Goal: Information Seeking & Learning: Compare options

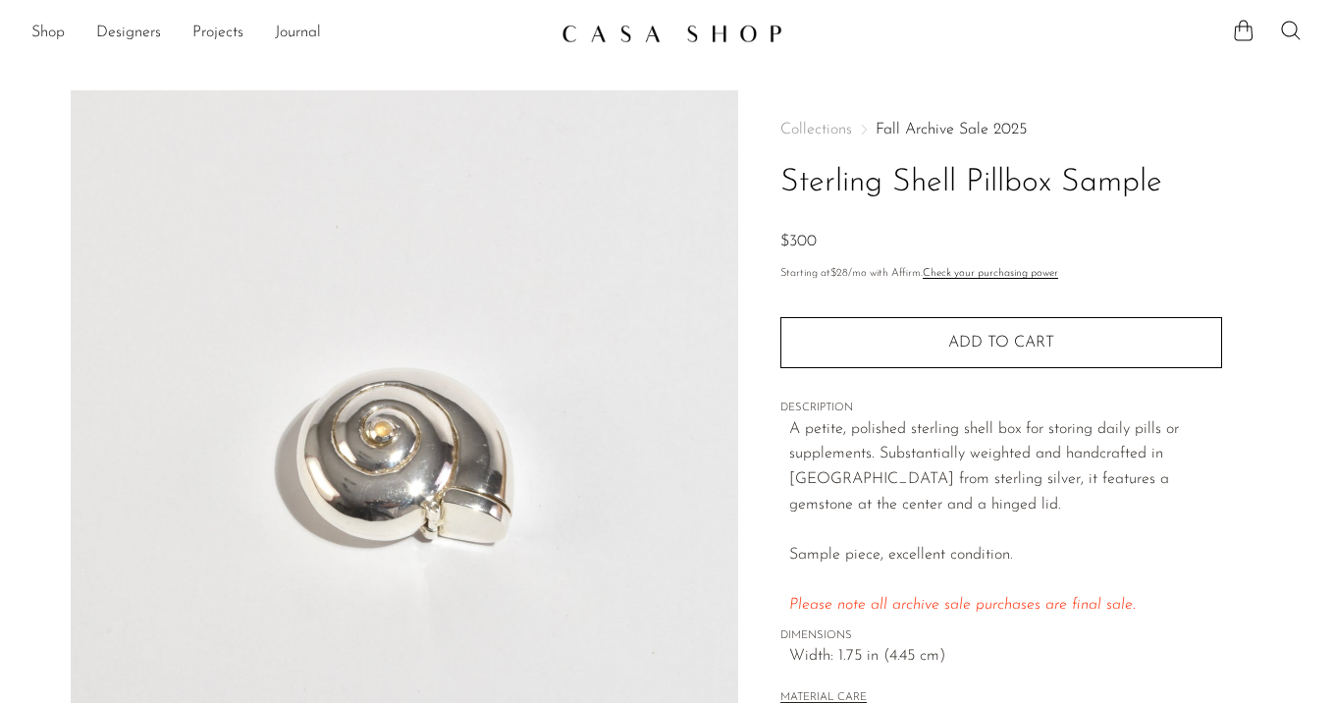
scroll to position [1, 0]
